Goal: Information Seeking & Learning: Learn about a topic

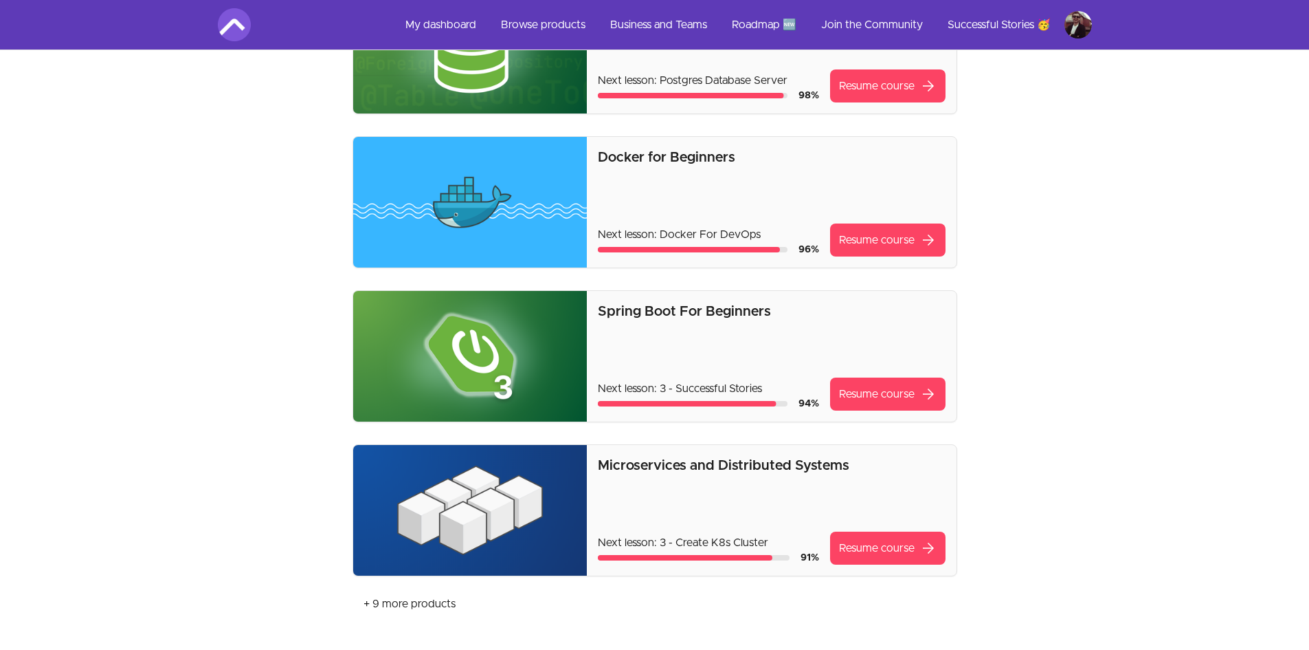
scroll to position [344, 0]
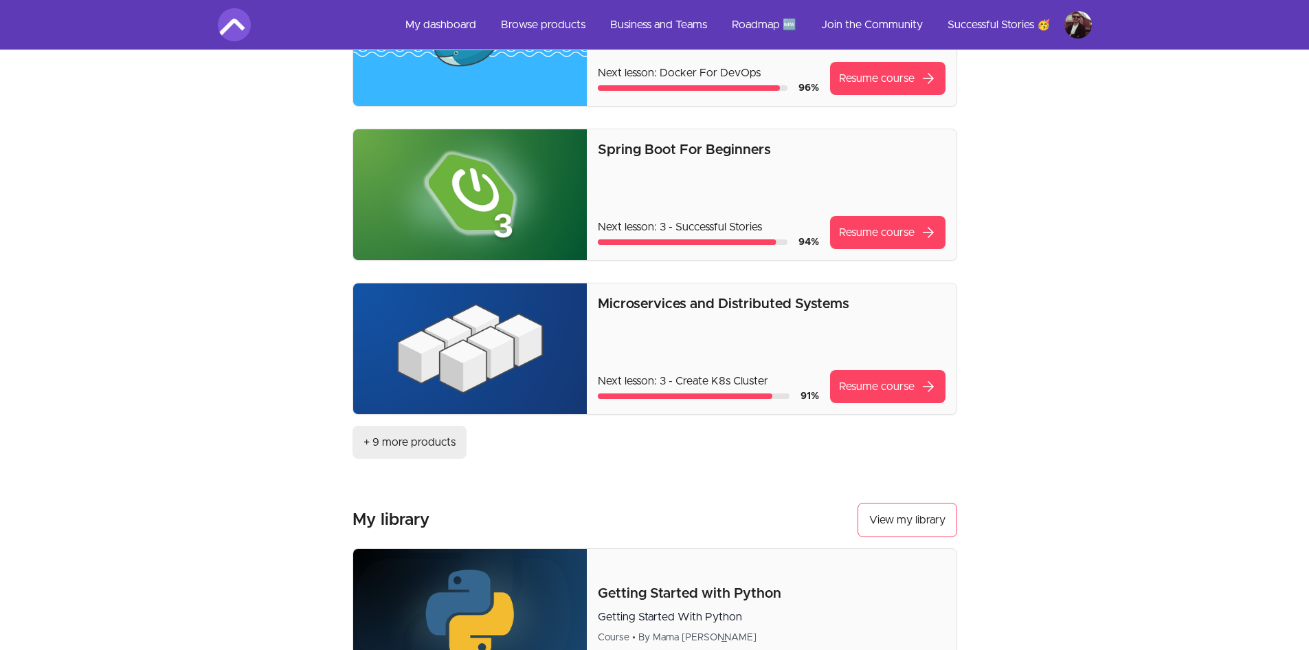
click at [421, 439] on link "+ 9 more products" at bounding box center [410, 441] width 114 height 33
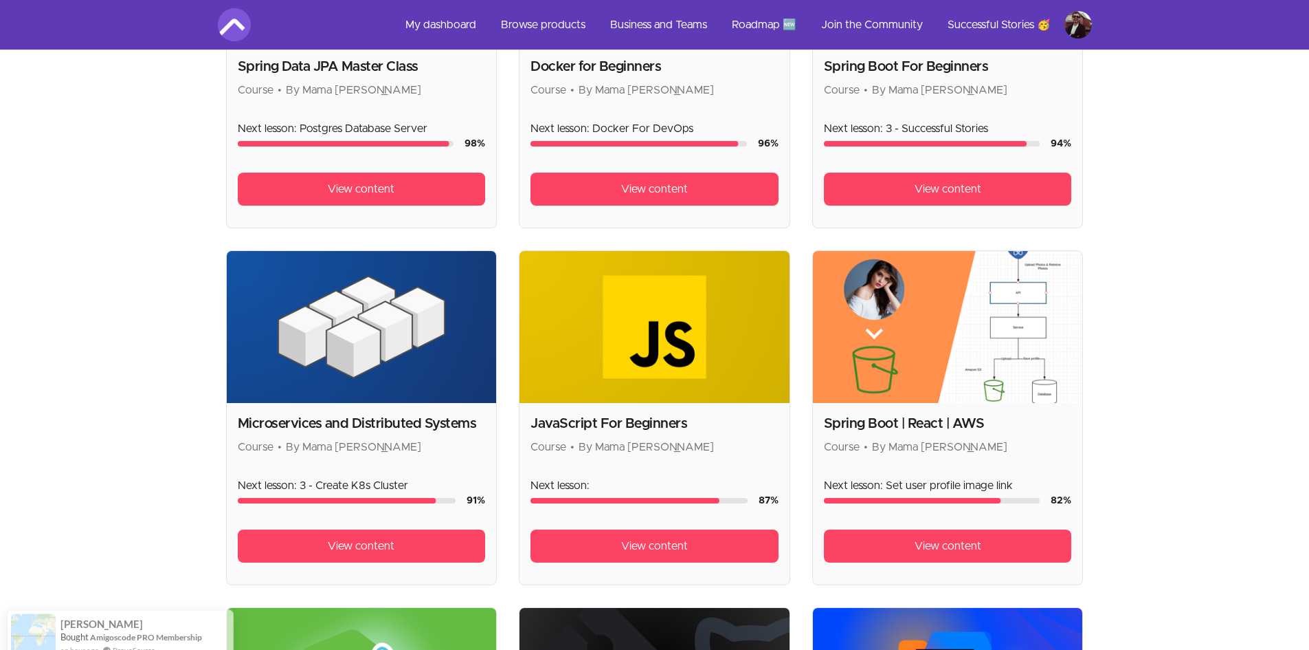
scroll to position [465, 0]
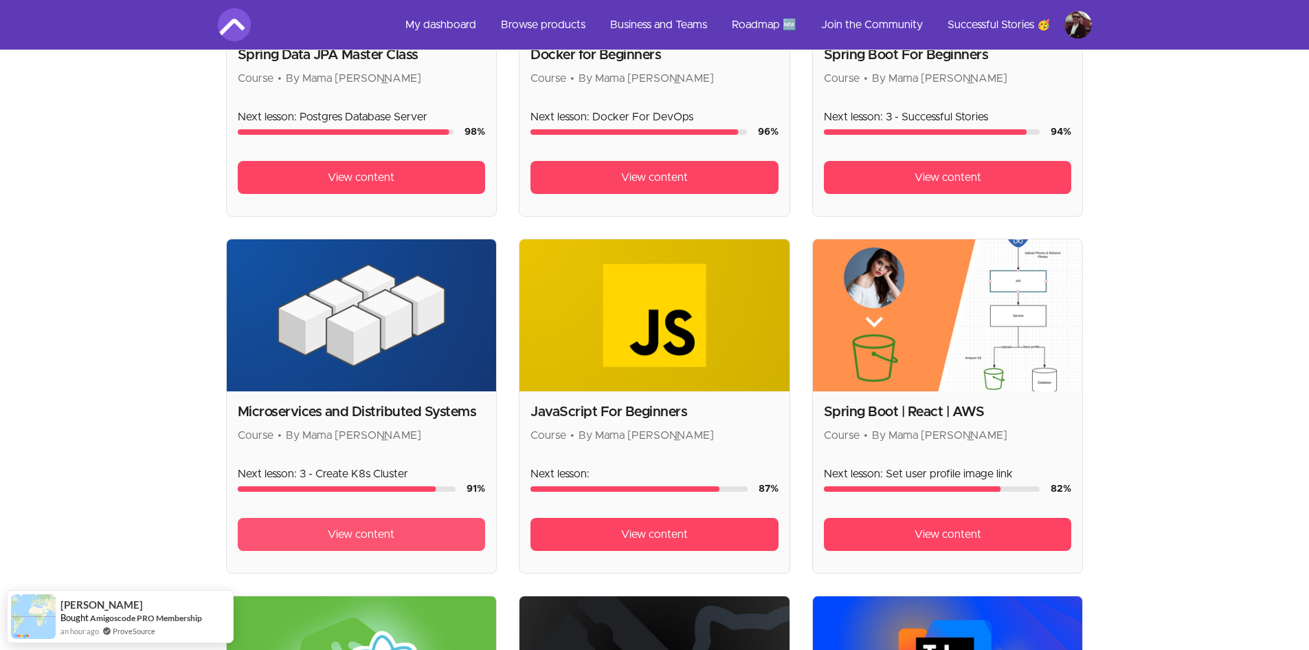
click at [340, 537] on span "View content" at bounding box center [361, 534] width 67 height 16
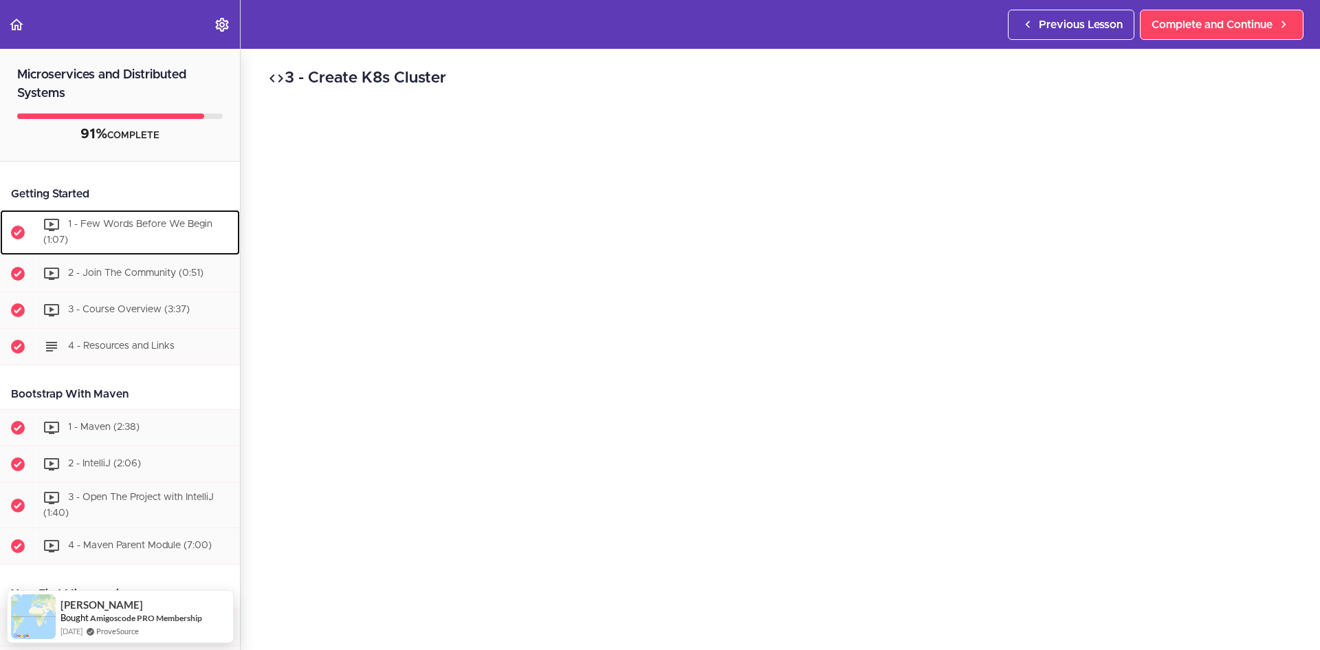
click at [148, 225] on span "1 - Few Words Before We Begin (1:07)" at bounding box center [127, 231] width 169 height 25
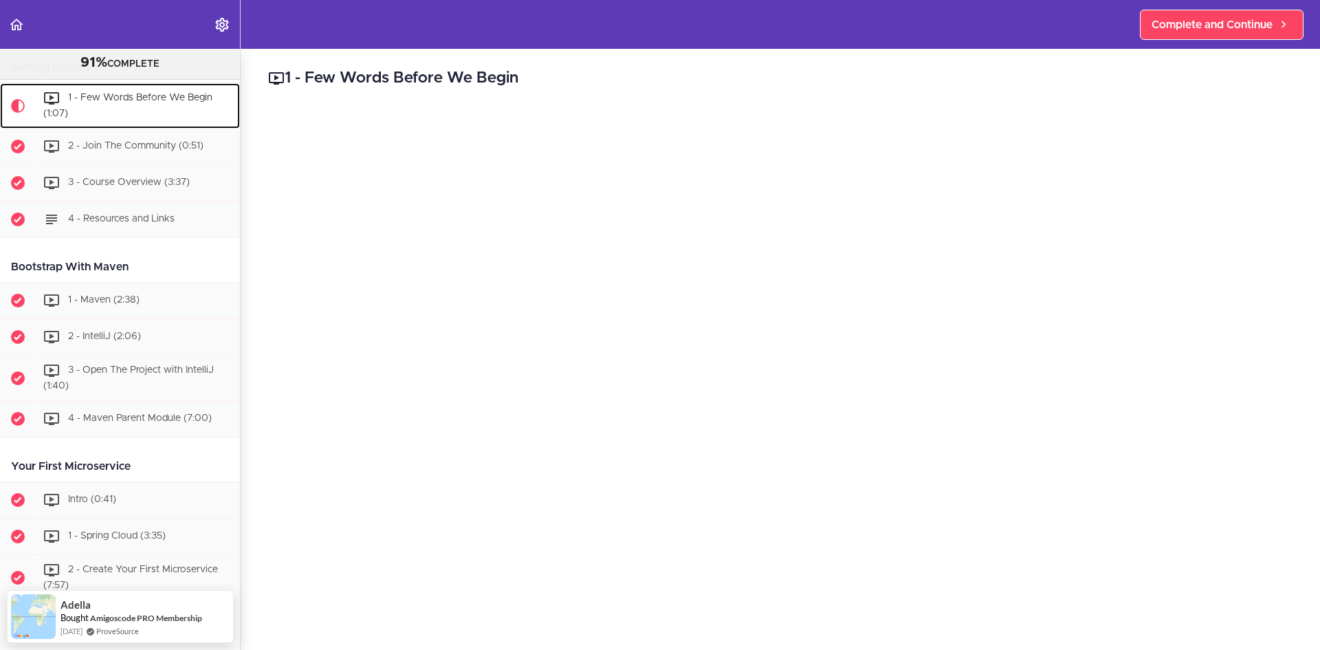
scroll to position [137, 0]
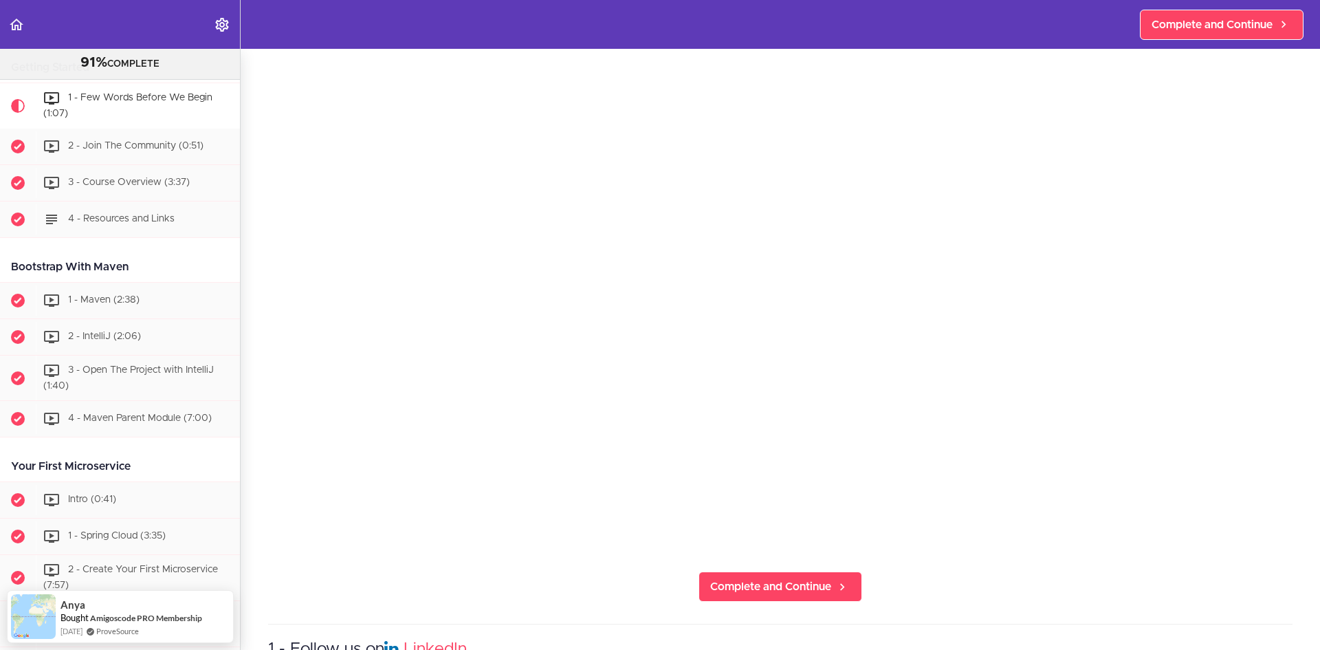
click at [1173, 577] on section "Microservices and Distributed Systems 91% COMPLETE Getting Started 1 - Few Word…" at bounding box center [660, 349] width 1320 height 601
click at [1126, 577] on section "Microservices and Distributed Systems 91% COMPLETE Getting Started 1 - Few Word…" at bounding box center [660, 349] width 1320 height 601
drag, startPoint x: 1186, startPoint y: 590, endPoint x: 1179, endPoint y: 587, distance: 7.4
click at [1181, 588] on section "Microservices and Distributed Systems 91% COMPLETE Getting Started 1 - Few Word…" at bounding box center [660, 349] width 1320 height 601
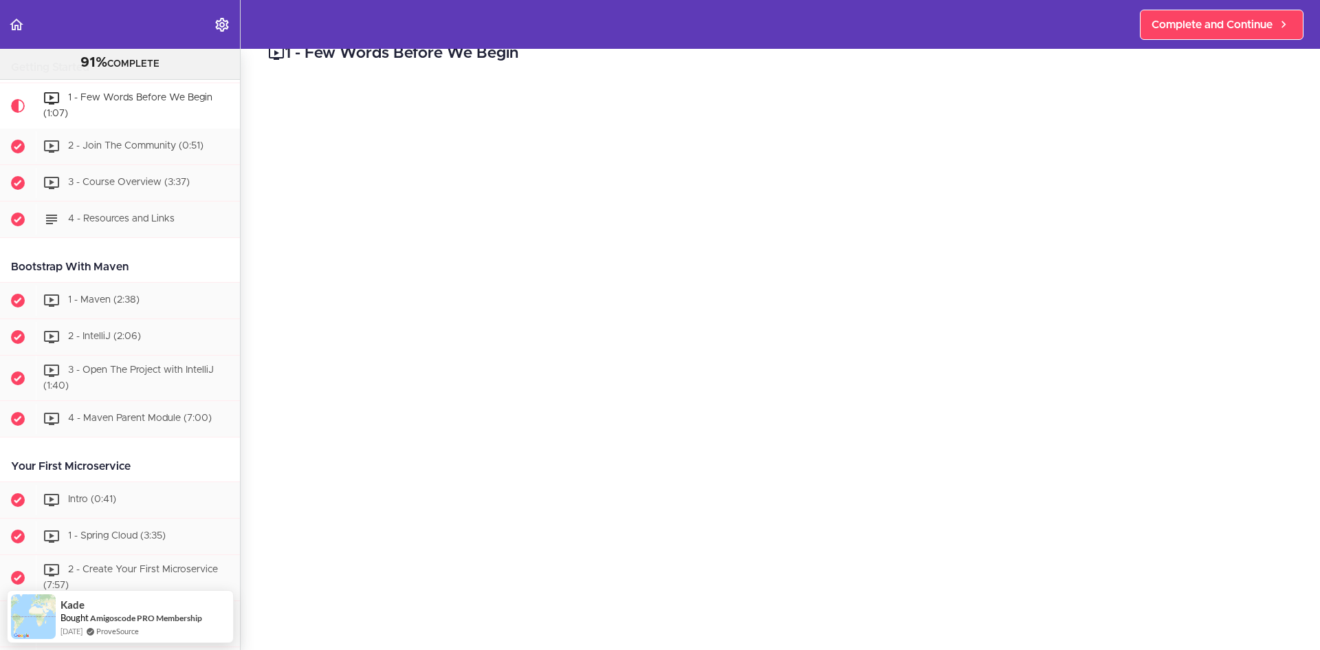
scroll to position [0, 0]
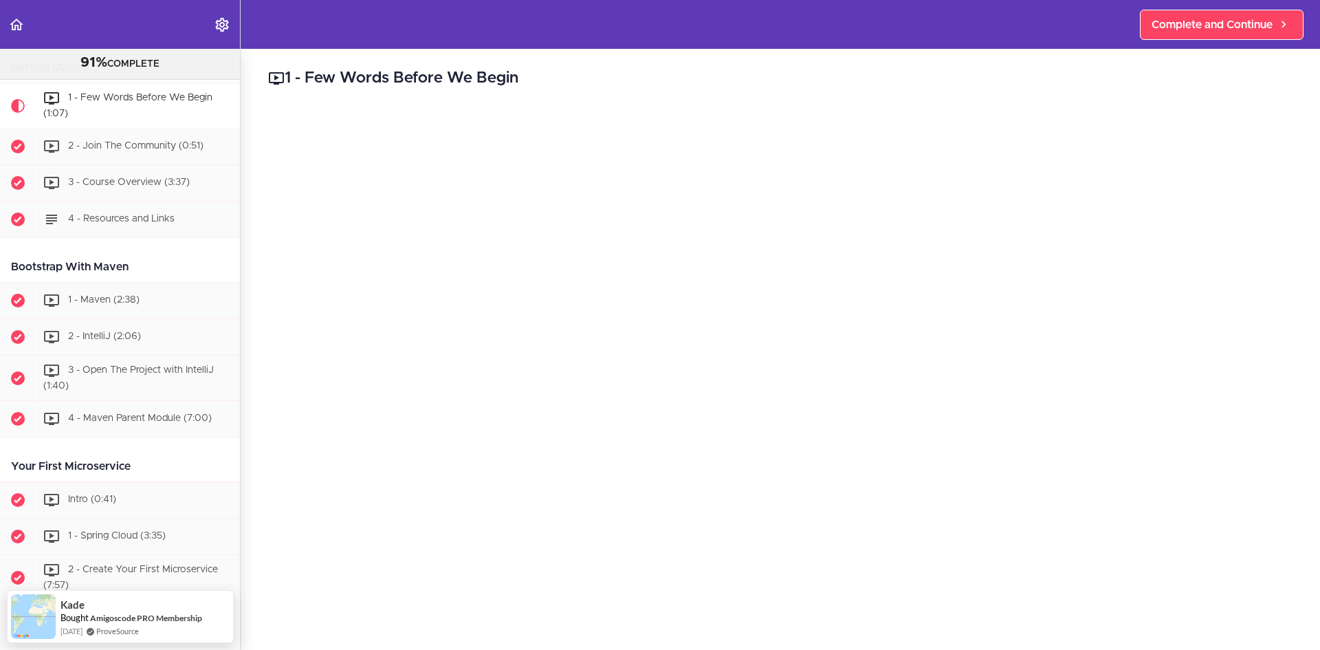
click at [933, 84] on h2 "1 - Few Words Before We Begin" at bounding box center [780, 78] width 1024 height 23
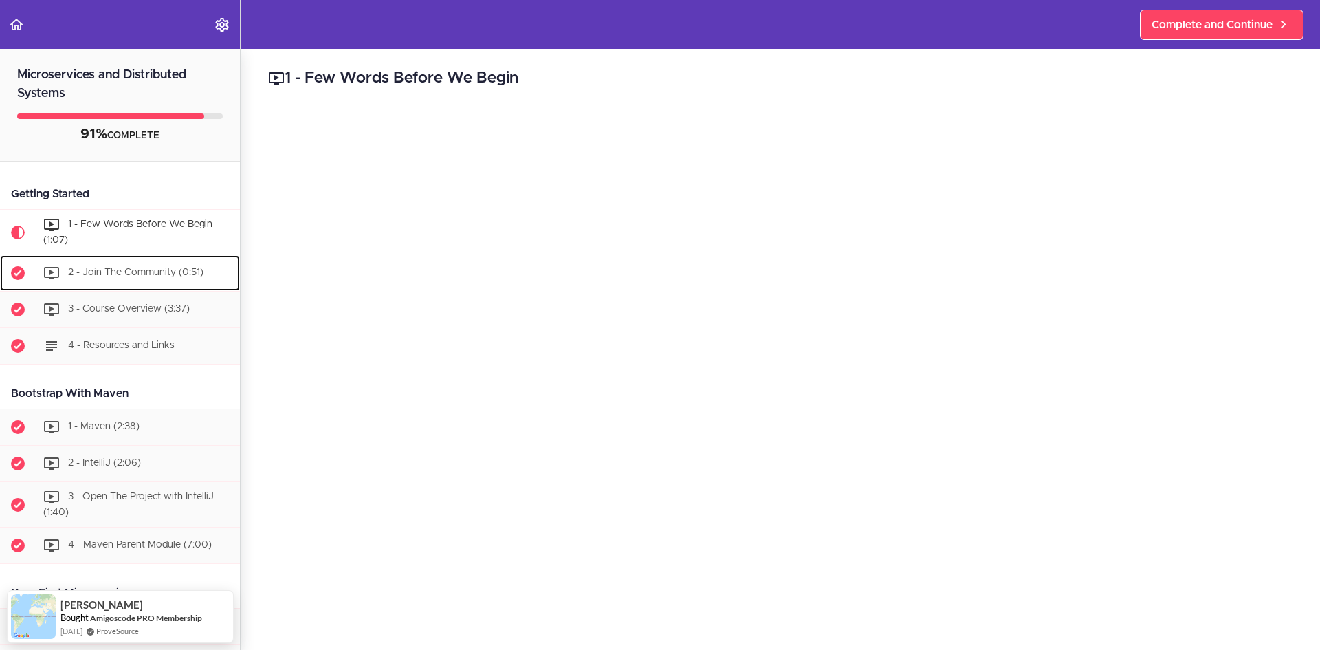
click at [111, 278] on div "2 - Join The Community (0:51)" at bounding box center [138, 273] width 204 height 30
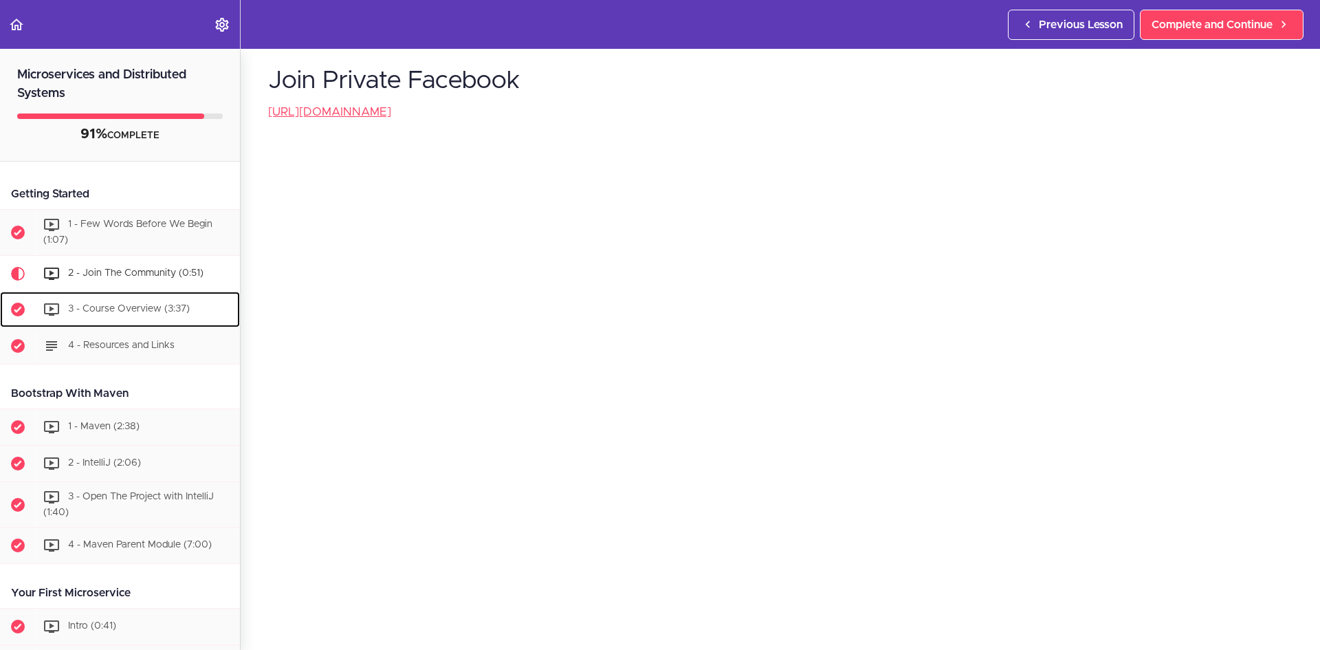
click at [118, 311] on span "3 - Course Overview (3:37)" at bounding box center [129, 309] width 122 height 10
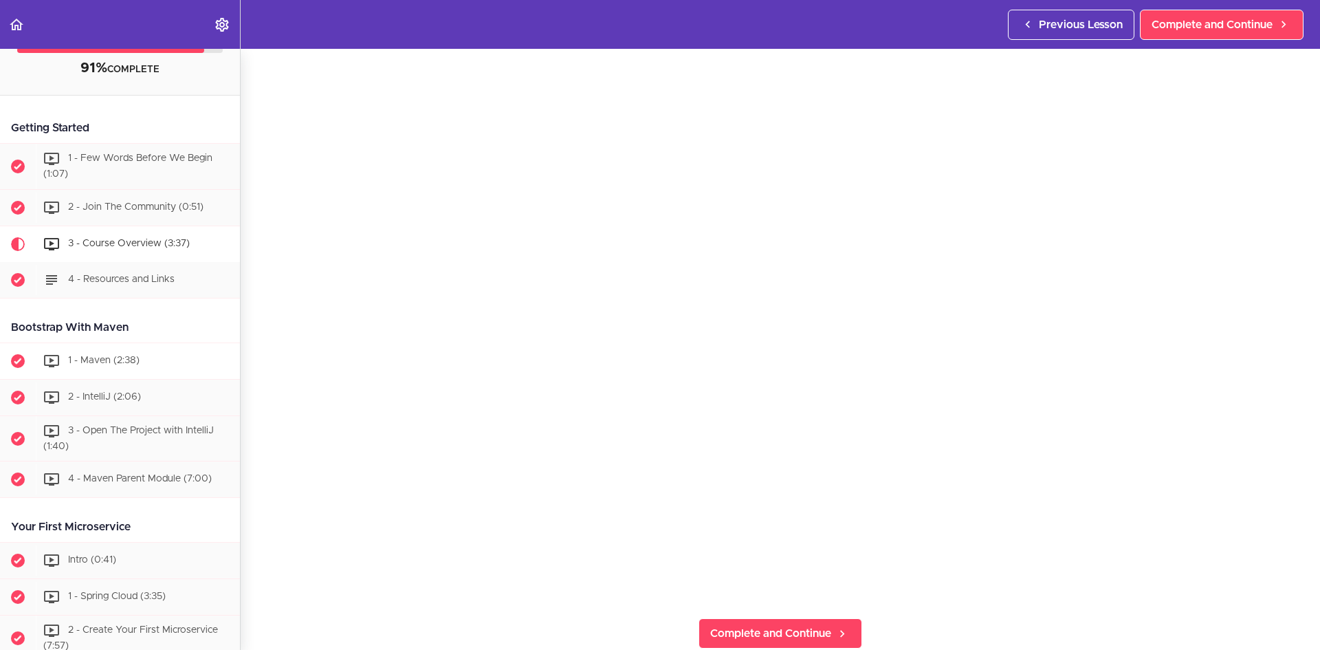
scroll to position [69, 0]
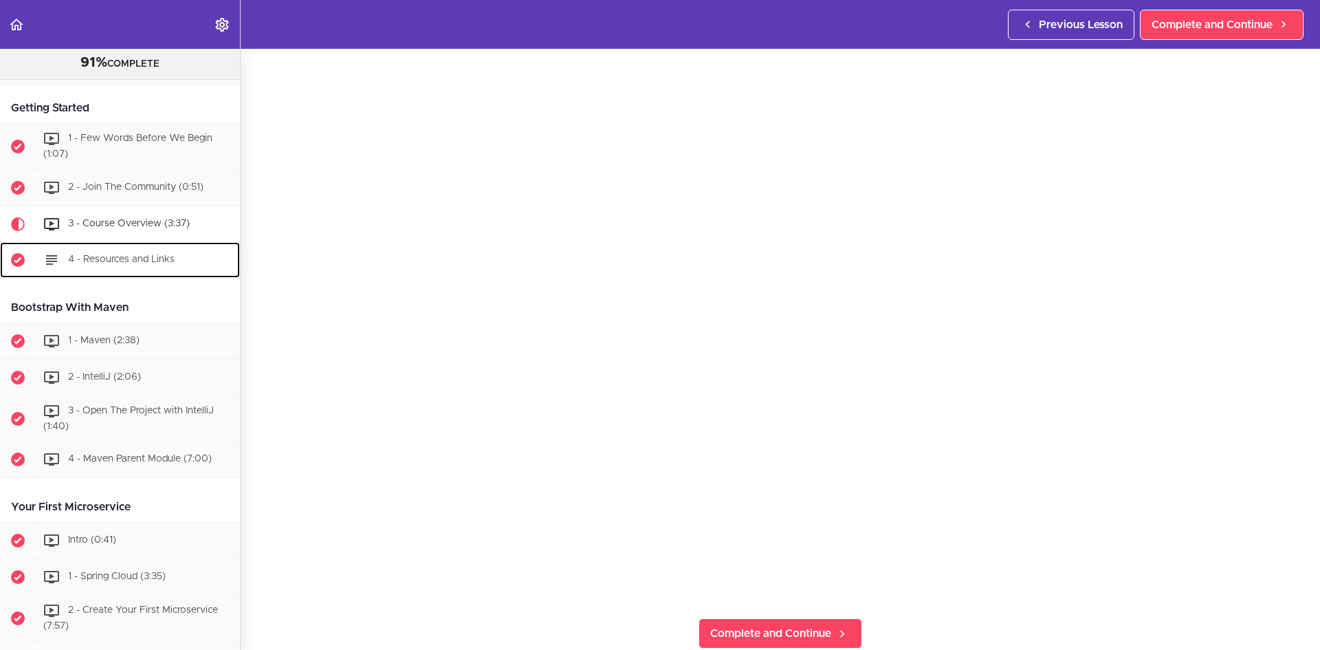
click at [137, 265] on div "4 - Resources and Links" at bounding box center [138, 260] width 204 height 30
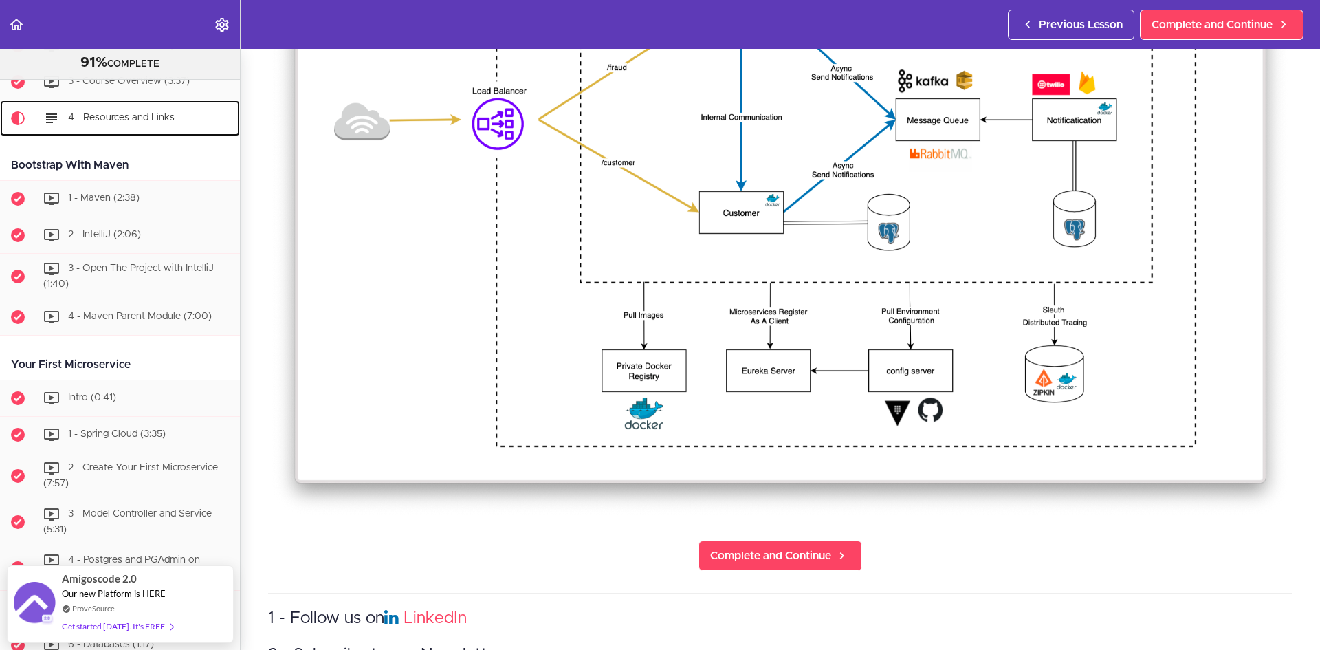
scroll to position [619, 0]
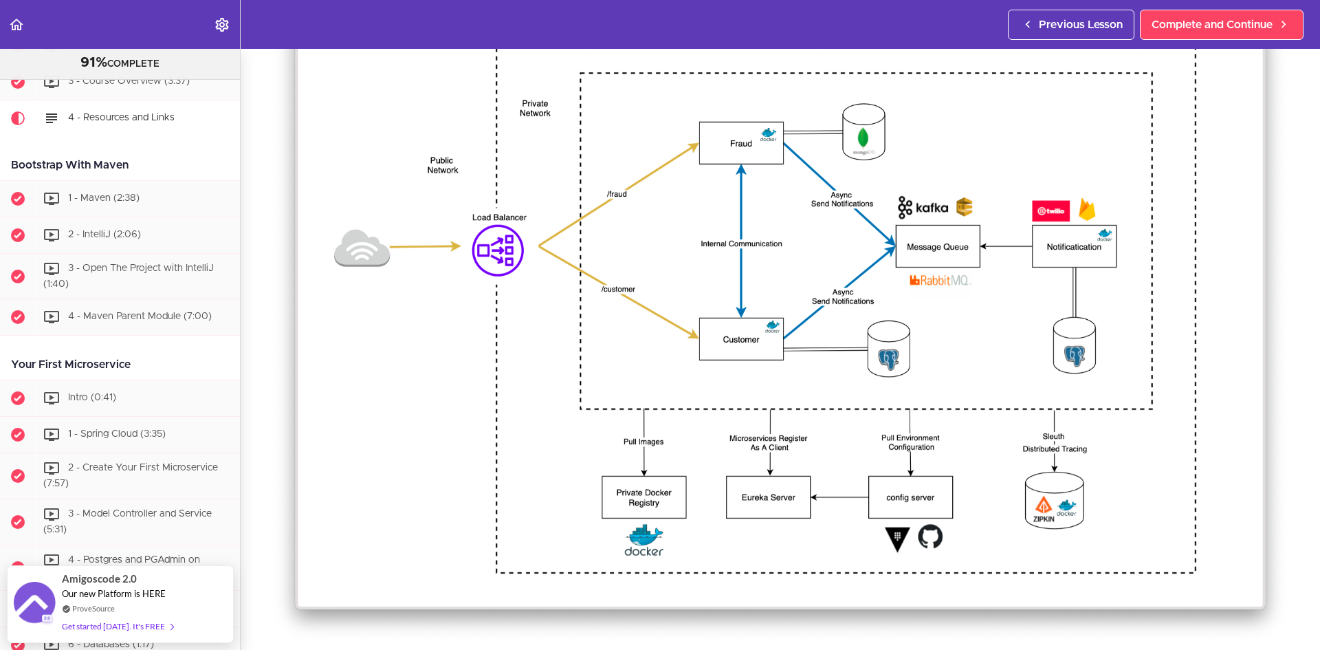
click at [745, 272] on img at bounding box center [780, 323] width 1024 height 643
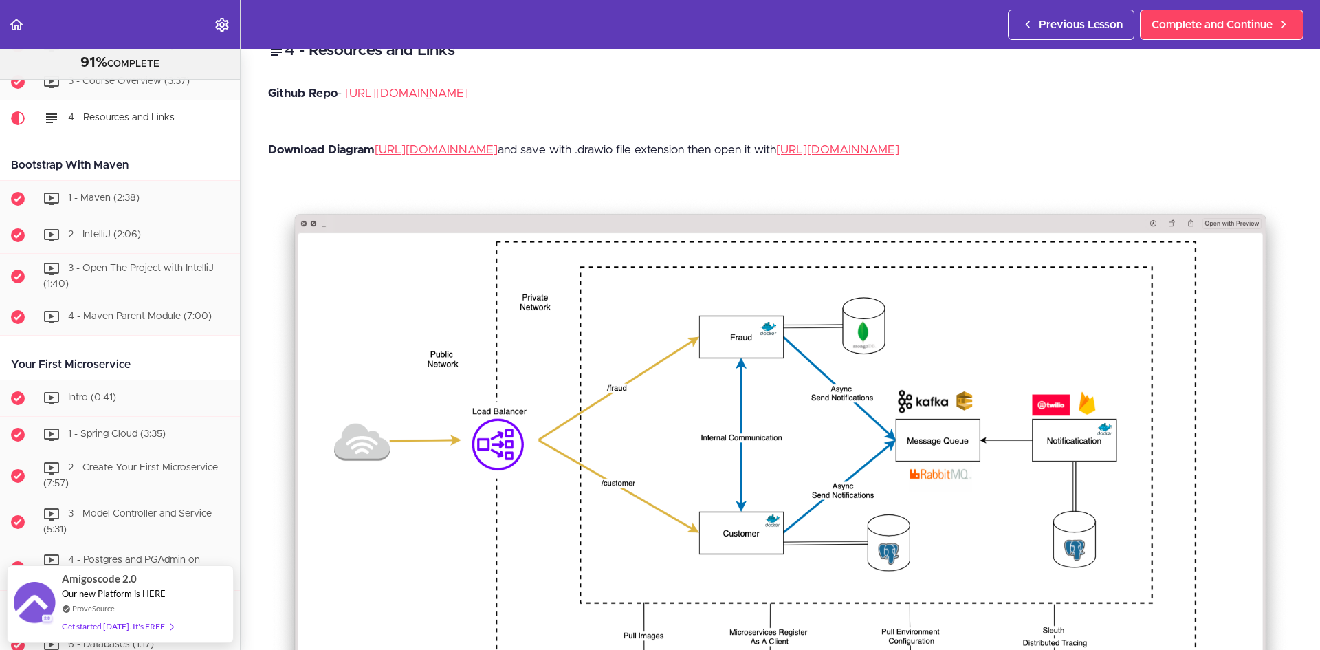
scroll to position [0, 0]
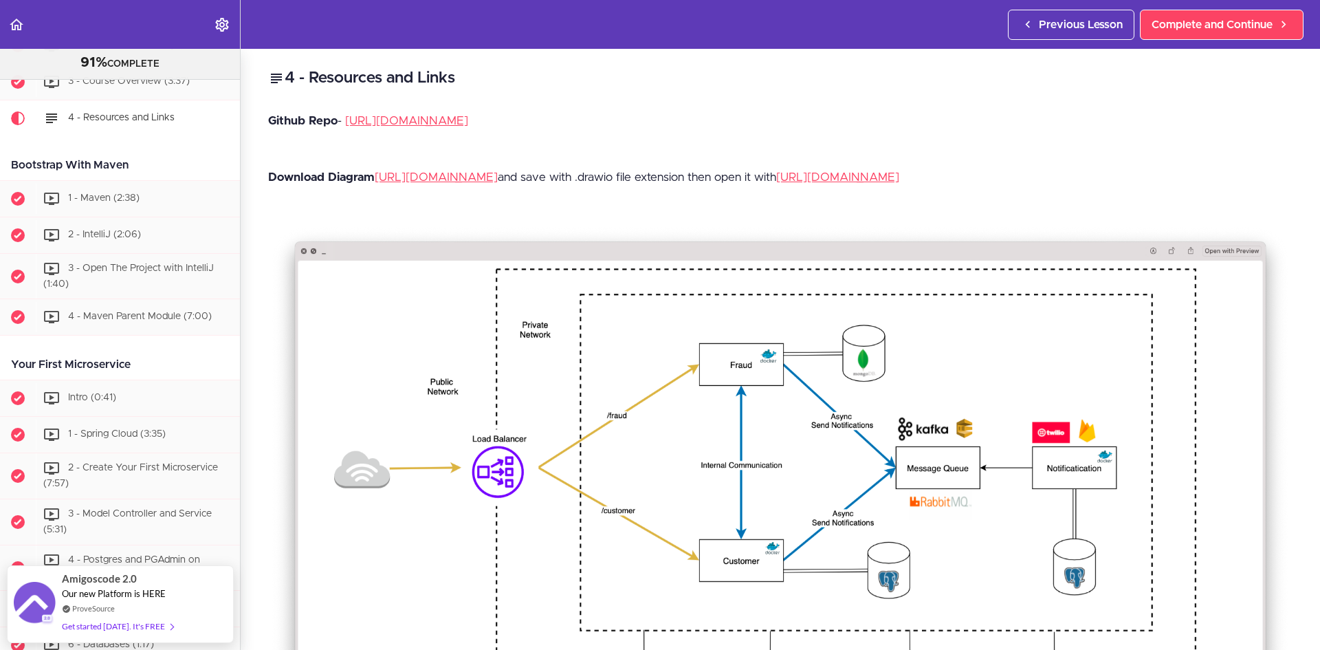
drag, startPoint x: 752, startPoint y: 329, endPoint x: 718, endPoint y: 232, distance: 102.6
click at [748, 231] on div "4 - Resources and Links Github Repo - [URL][DOMAIN_NAME] Download Diagram [URL]…" at bounding box center [780, 349] width 1079 height 601
click at [498, 176] on link "[URL][DOMAIN_NAME]" at bounding box center [436, 177] width 123 height 12
click at [391, 188] on p "Download Diagram [URL][DOMAIN_NAME] and save with .drawio file extension then o…" at bounding box center [780, 177] width 1024 height 21
click at [776, 183] on link "[URL][DOMAIN_NAME]" at bounding box center [837, 177] width 123 height 12
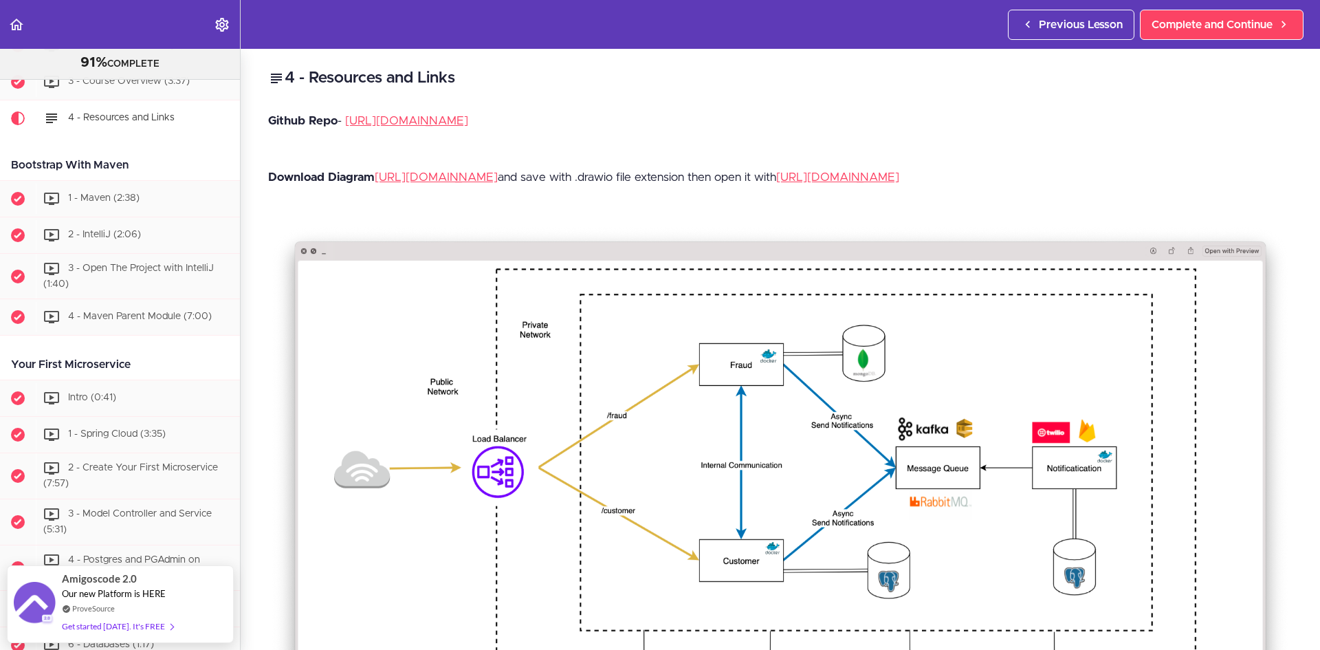
drag, startPoint x: 705, startPoint y: 195, endPoint x: 510, endPoint y: 252, distance: 202.7
click at [511, 252] on img at bounding box center [780, 544] width 1024 height 643
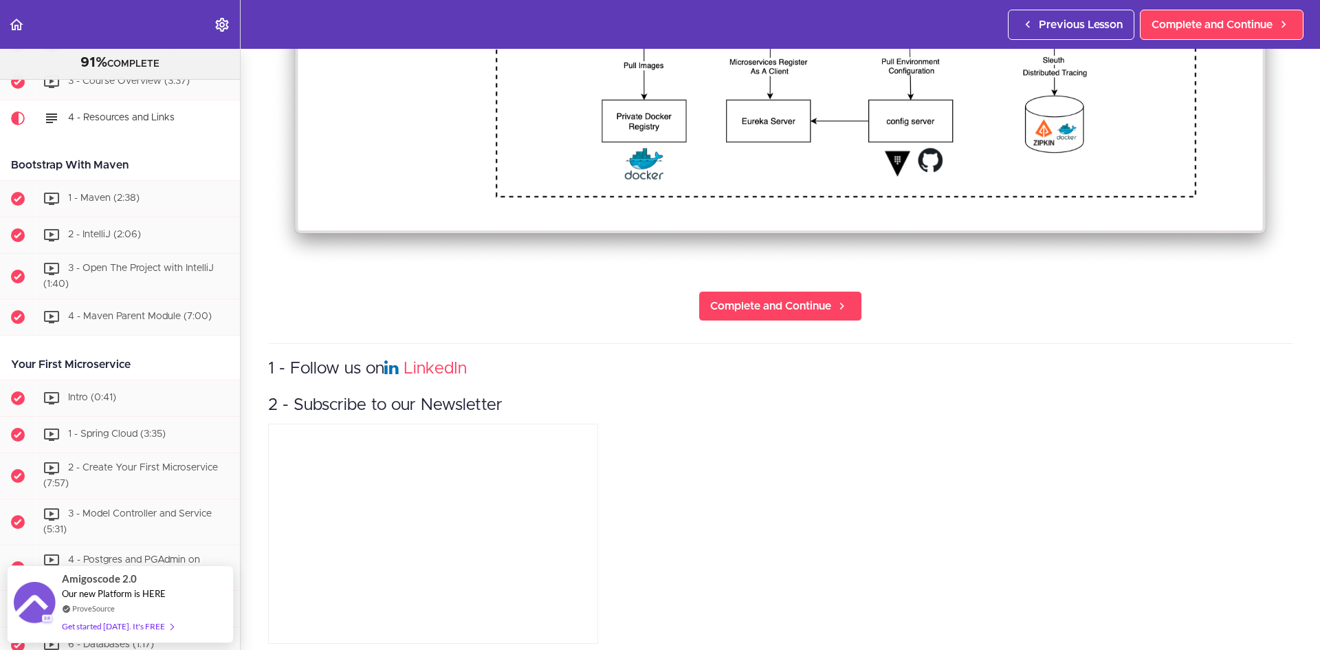
scroll to position [619, 0]
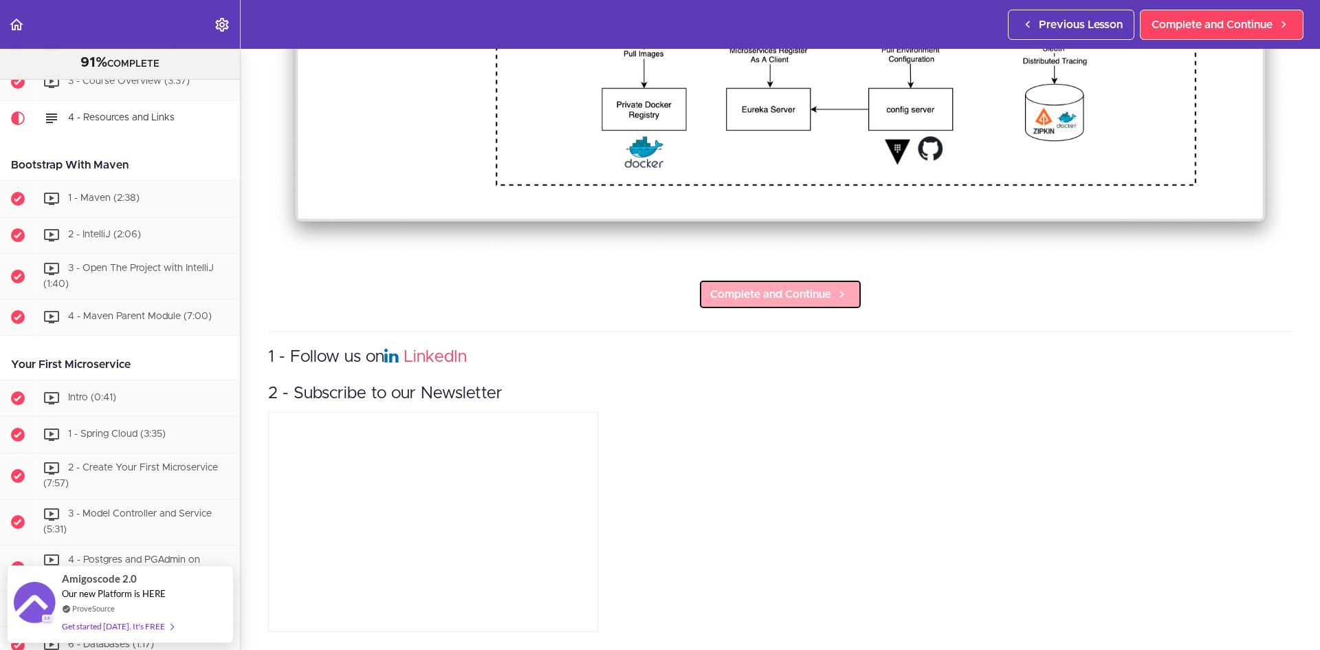
click at [794, 294] on span "Complete and Continue" at bounding box center [770, 294] width 121 height 16
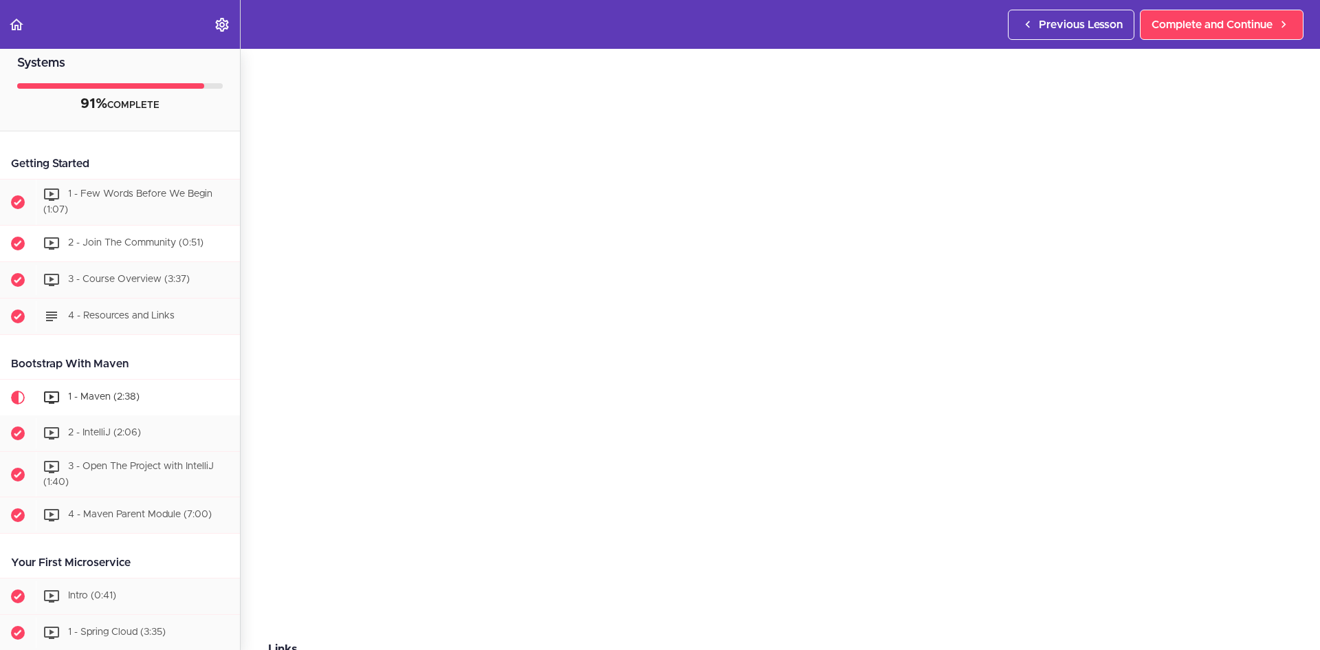
scroll to position [17, 0]
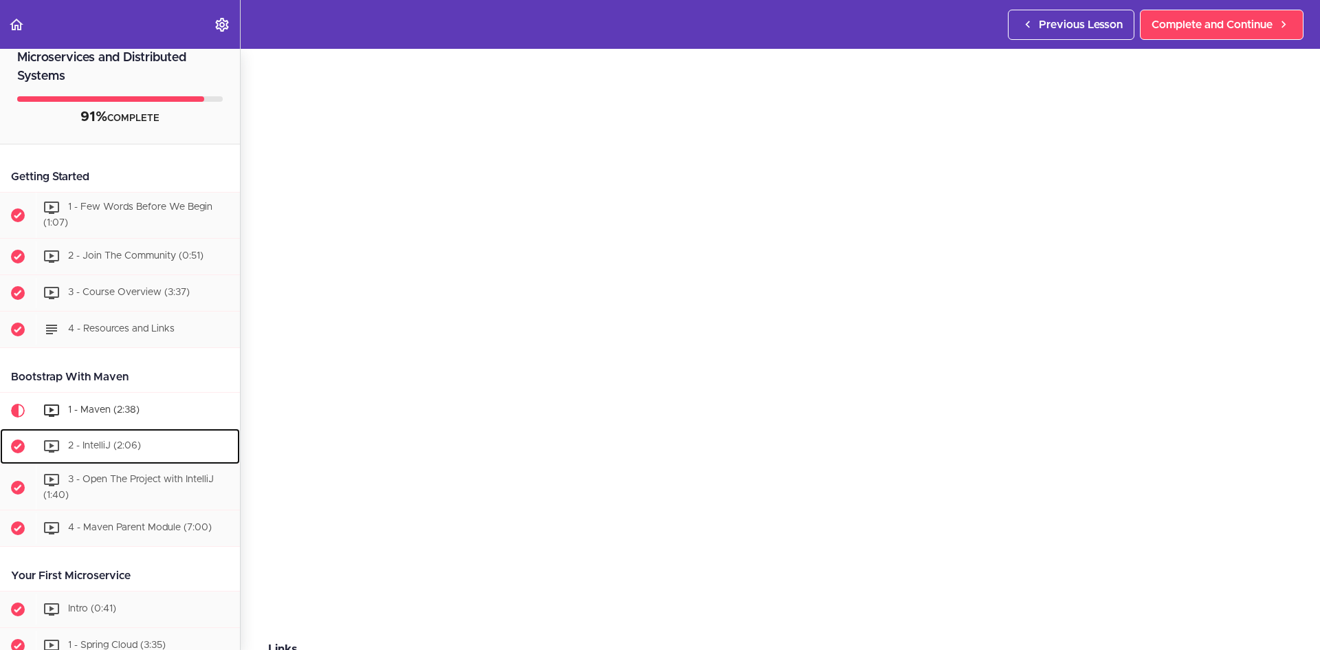
click at [99, 447] on span "2 - IntelliJ (2:06)" at bounding box center [104, 446] width 73 height 10
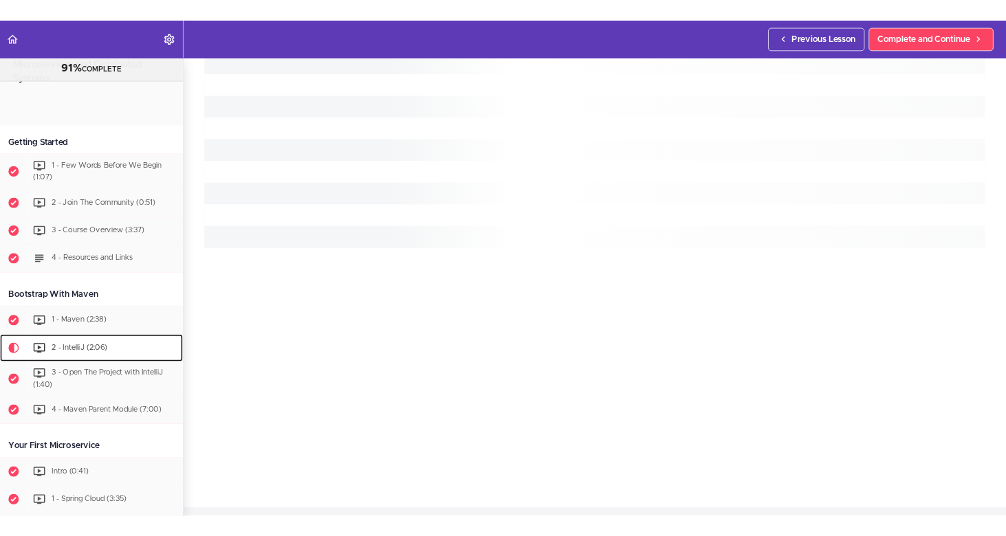
scroll to position [346, 0]
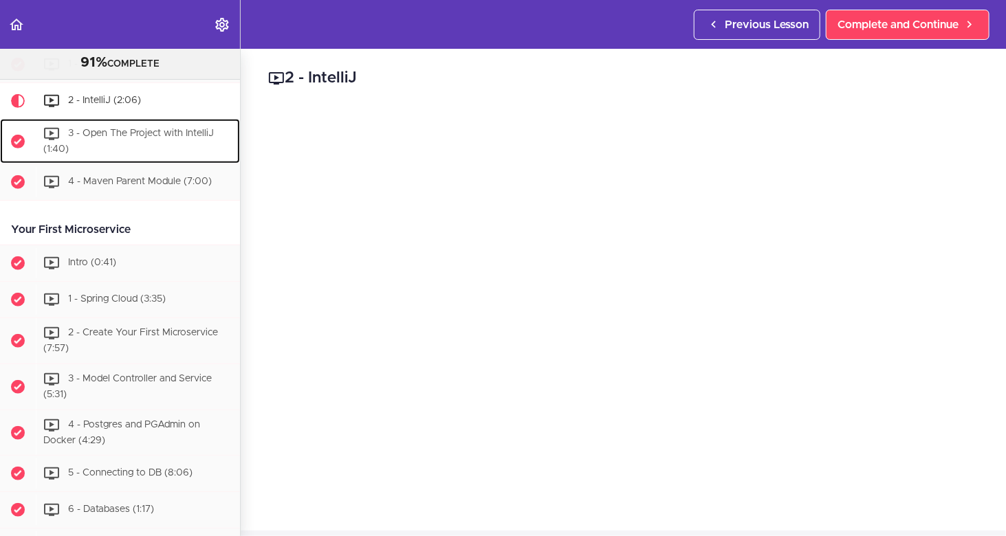
click at [140, 154] on span "3 - Open The Project with IntelliJ (1:40)" at bounding box center [128, 141] width 170 height 25
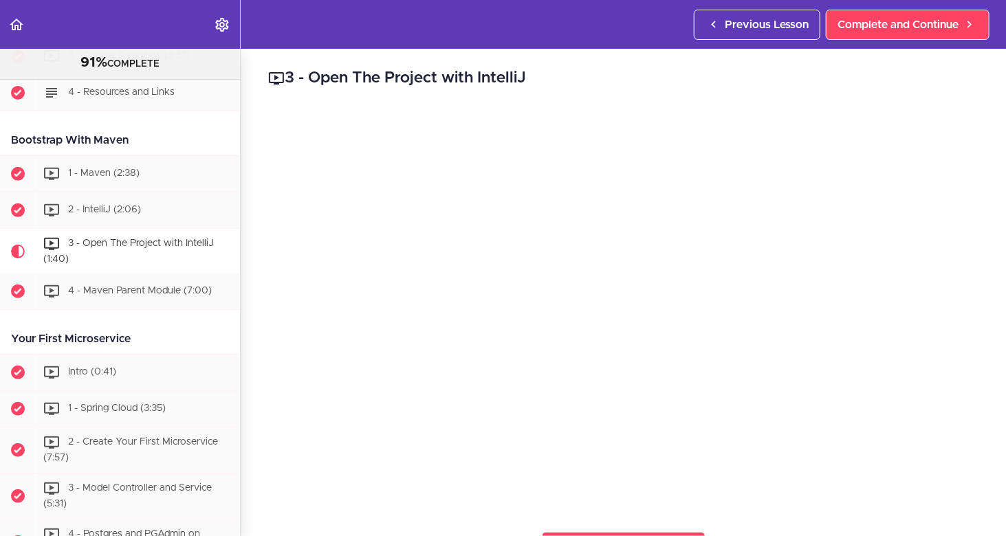
scroll to position [225, 0]
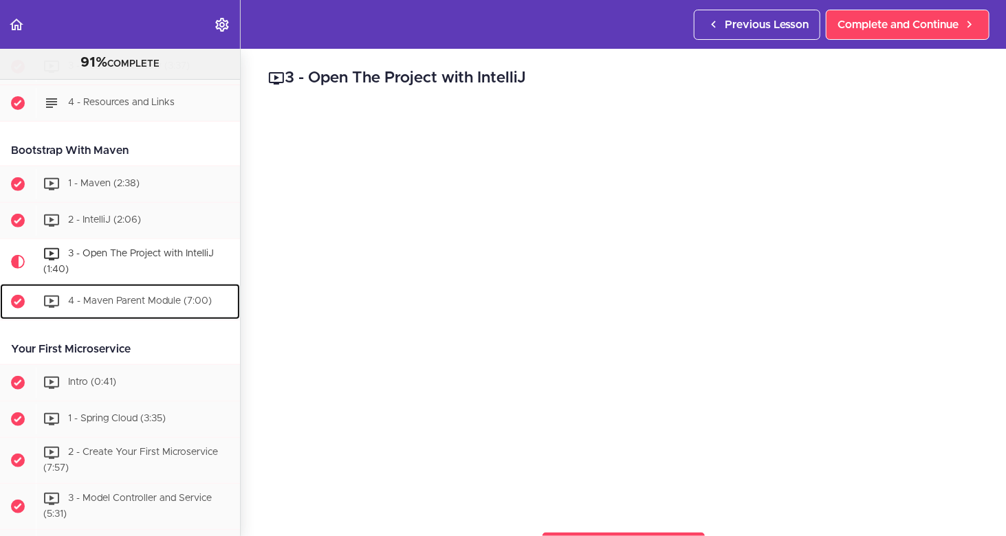
click at [163, 302] on span "4 - Maven Parent Module (7:00)" at bounding box center [140, 302] width 144 height 10
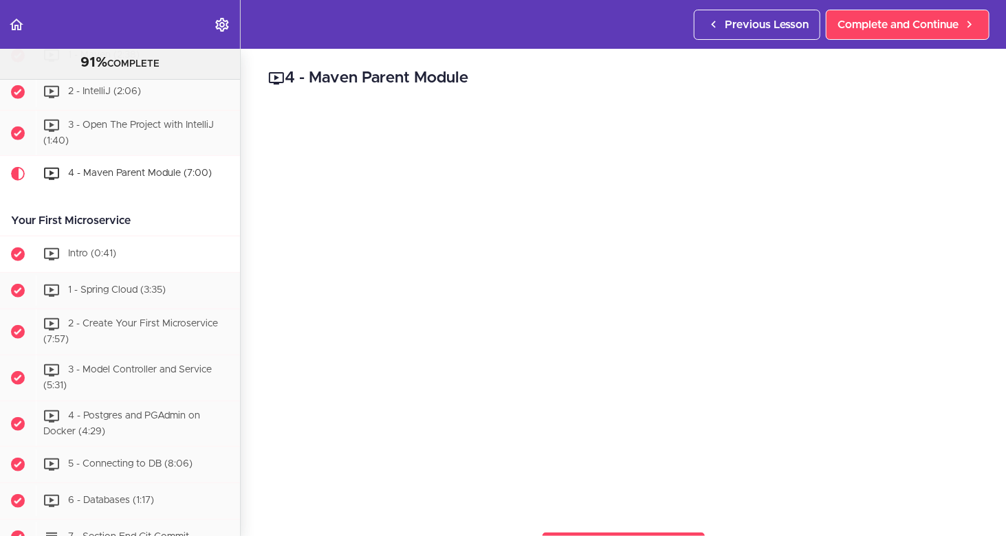
scroll to position [355, 0]
click at [82, 252] on span "Intro (0:41)" at bounding box center [92, 254] width 48 height 10
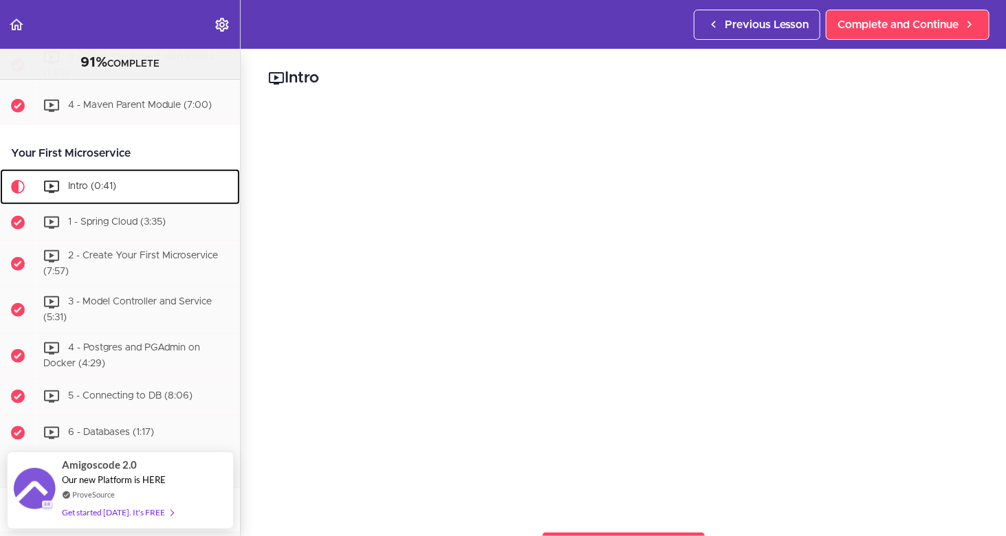
scroll to position [419, 0]
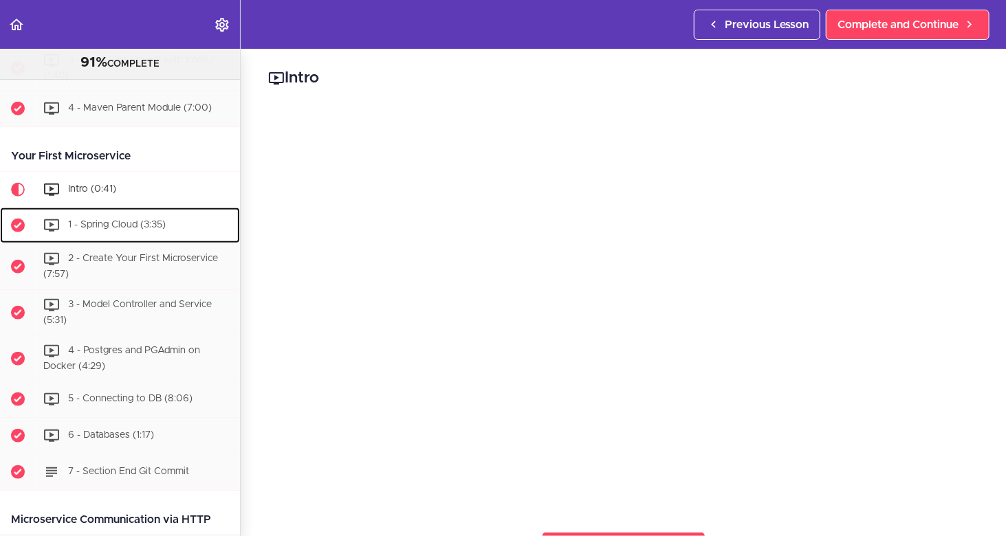
click at [94, 230] on div "1 - Spring Cloud (3:35)" at bounding box center [138, 225] width 204 height 30
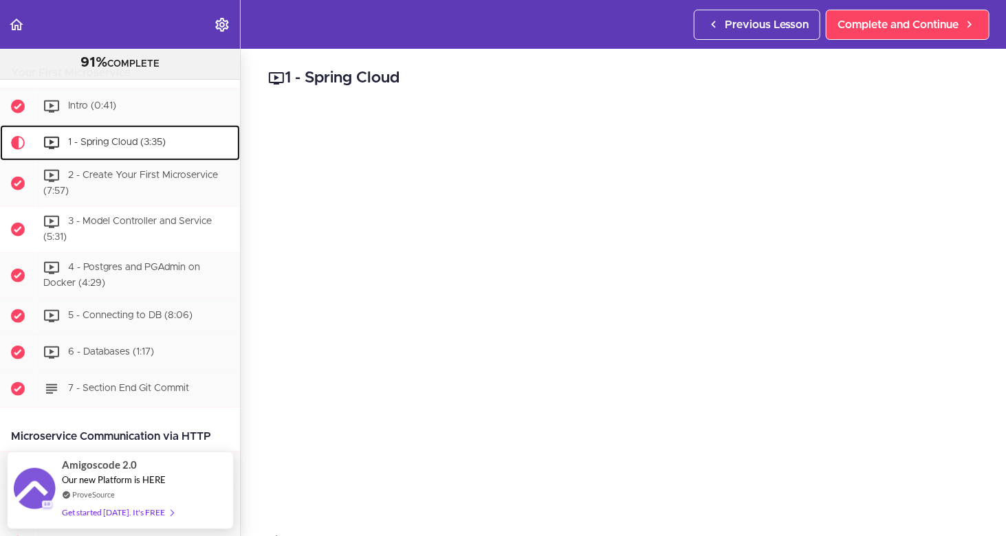
scroll to position [456, 0]
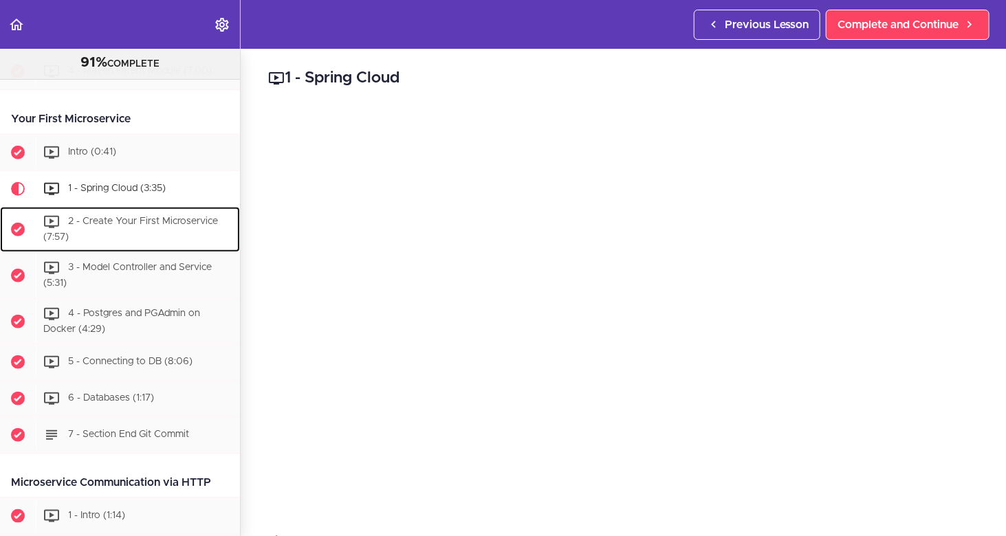
click at [133, 208] on div "2 - Create Your First Microservice (7:57)" at bounding box center [138, 229] width 204 height 45
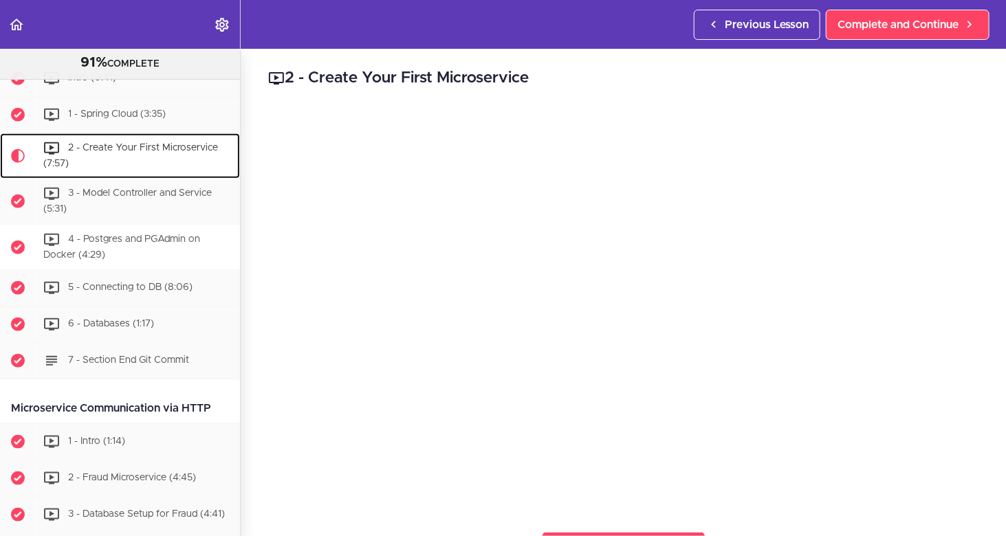
scroll to position [492, 0]
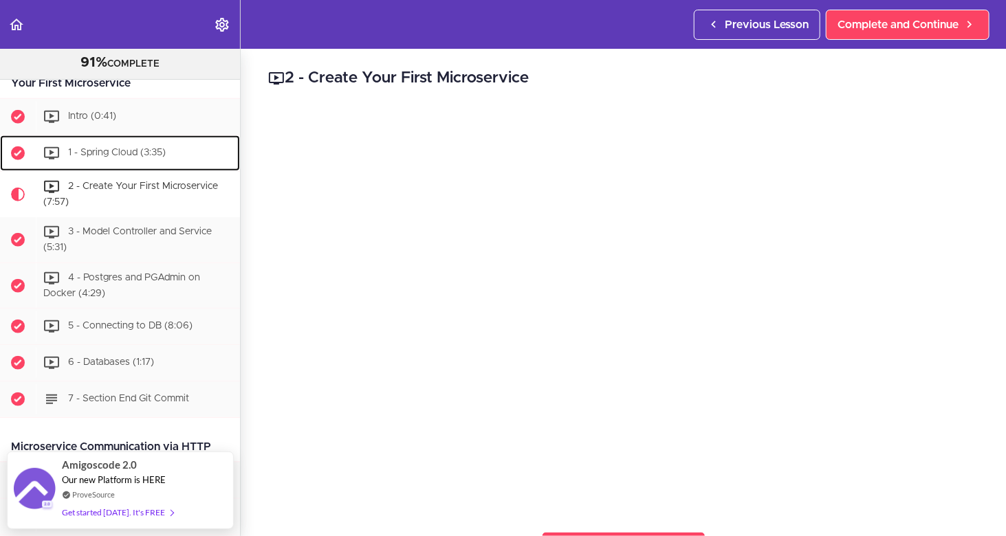
click at [129, 148] on span "1 - Spring Cloud (3:35)" at bounding box center [117, 153] width 98 height 10
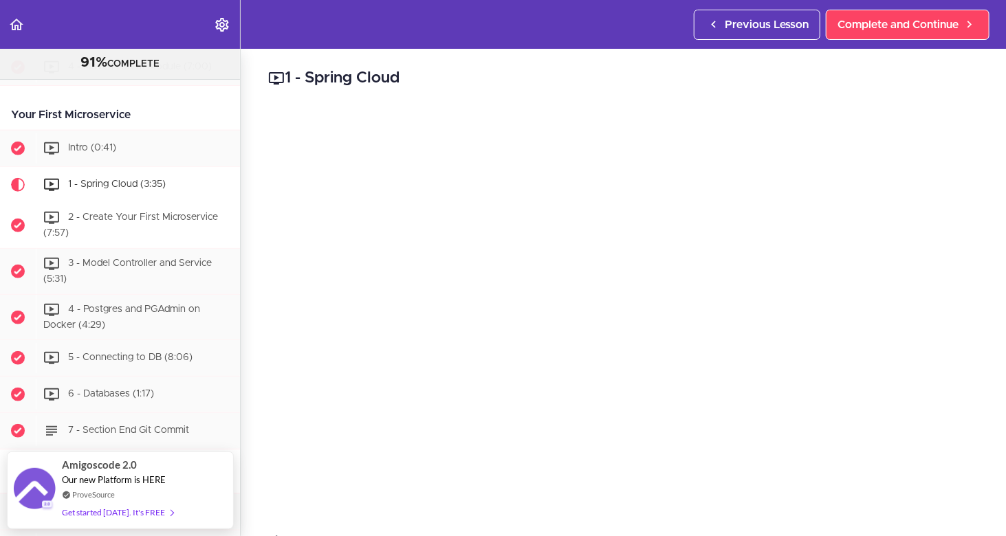
scroll to position [456, 0]
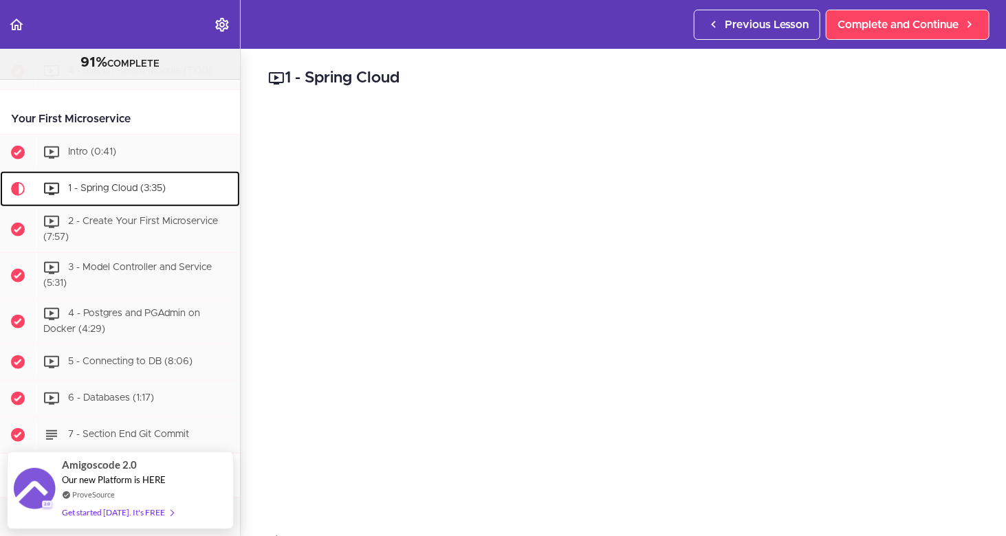
click at [126, 184] on span "1 - Spring Cloud (3:35)" at bounding box center [117, 189] width 98 height 10
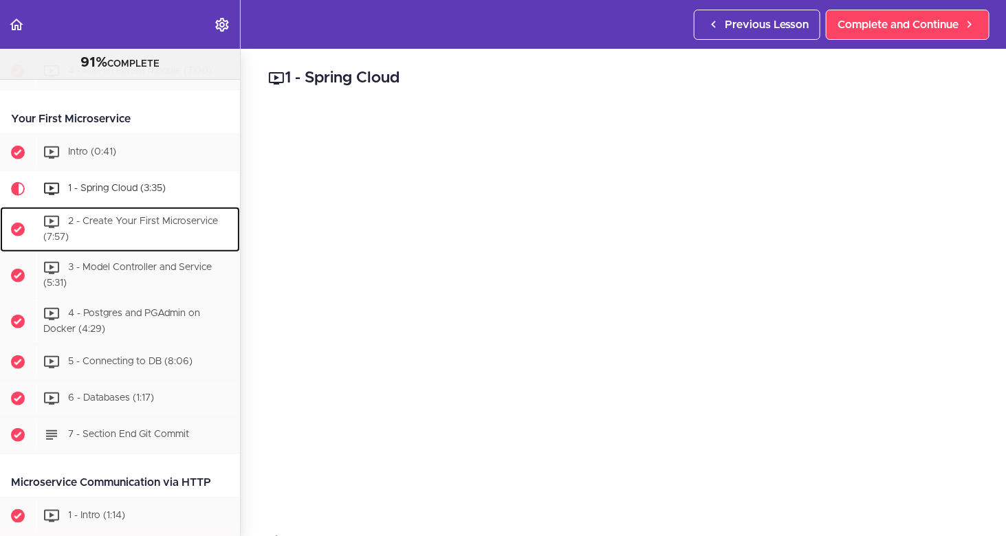
click at [141, 221] on span "2 - Create Your First Microservice (7:57)" at bounding box center [130, 229] width 175 height 25
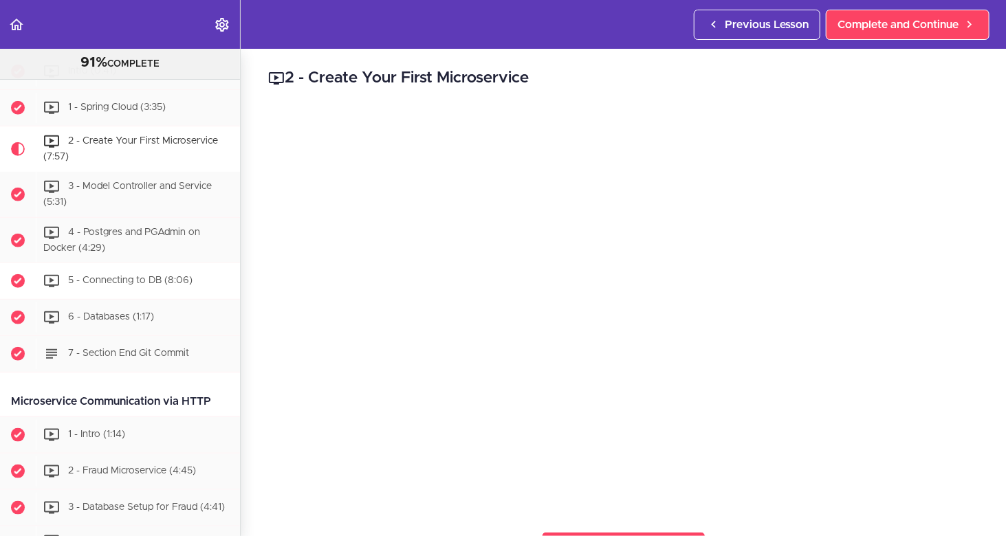
scroll to position [423, 0]
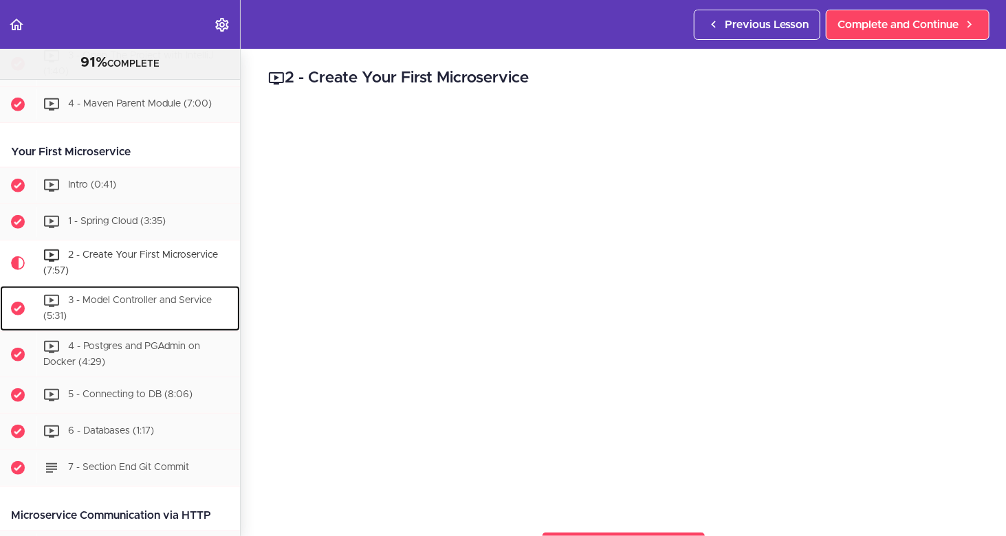
click at [179, 309] on div "3 - Model Controller and Service (5:31)" at bounding box center [138, 308] width 204 height 45
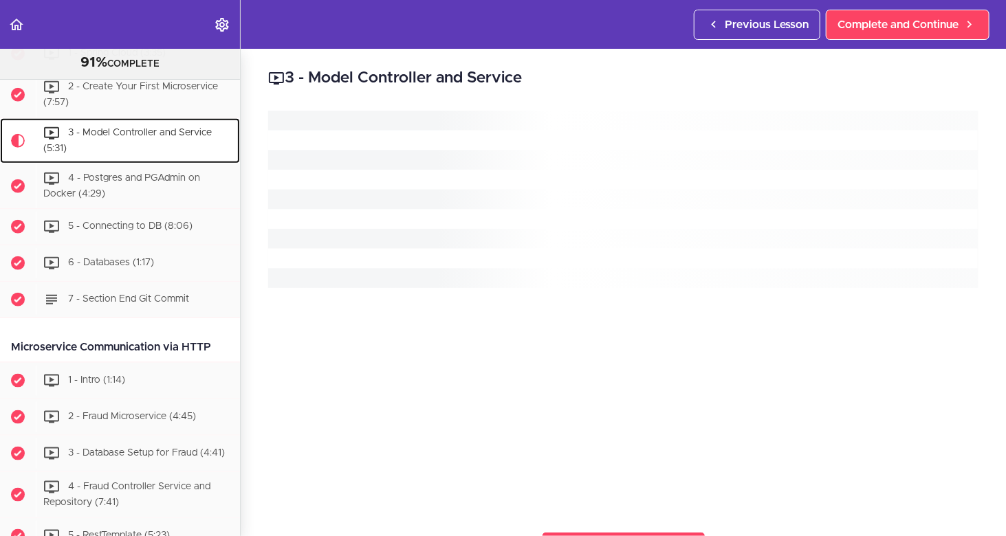
scroll to position [606, 0]
